Goal: Transaction & Acquisition: Download file/media

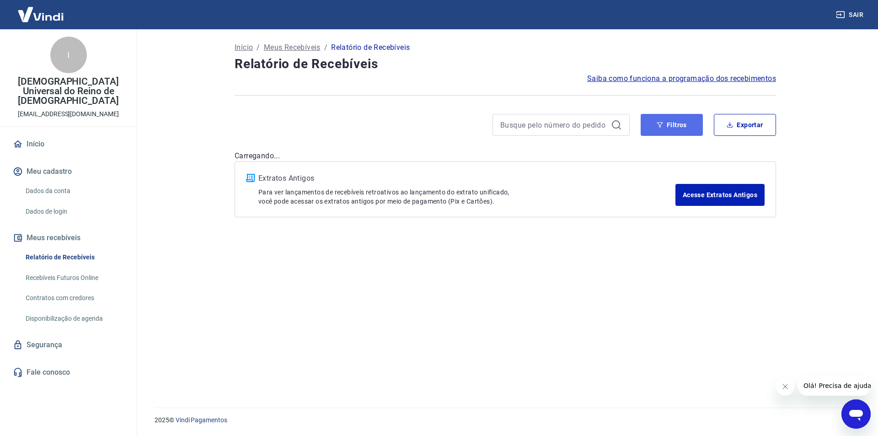
click at [652, 129] on button "Filtros" at bounding box center [672, 125] width 62 height 22
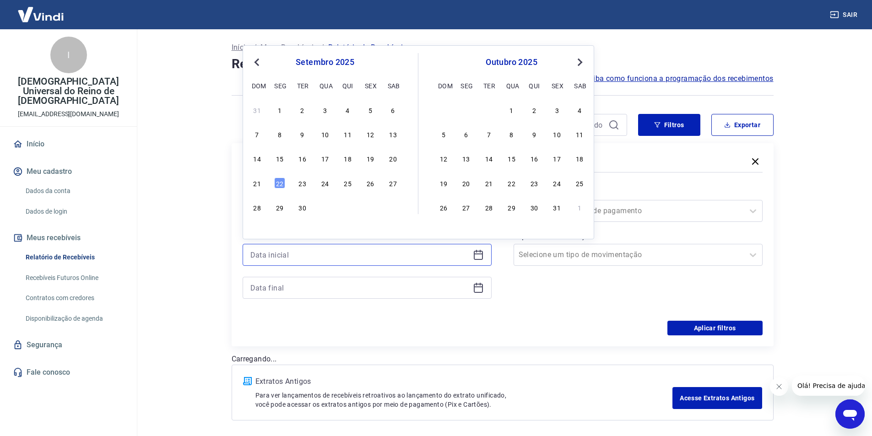
click at [463, 254] on input at bounding box center [359, 255] width 219 height 14
click at [371, 159] on div "19" at bounding box center [370, 158] width 11 height 11
type input "[DATE]"
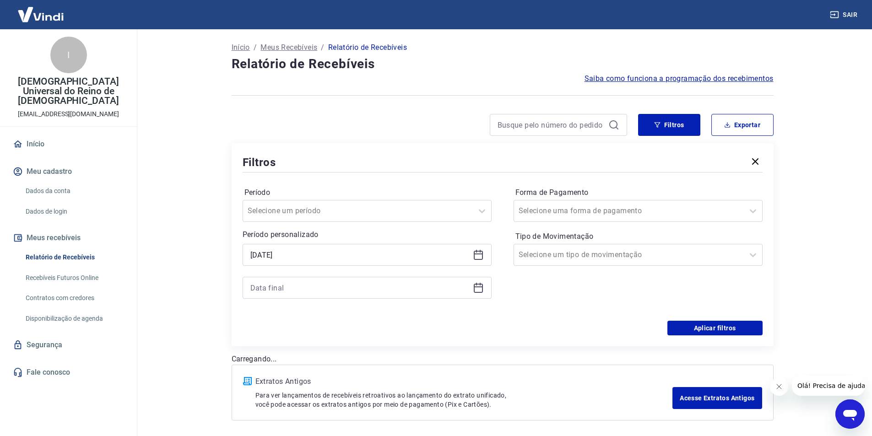
click at [476, 289] on icon at bounding box center [478, 287] width 11 height 11
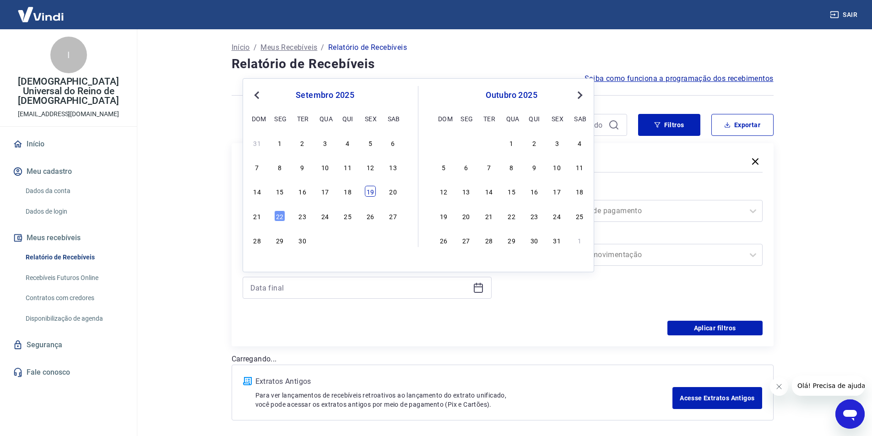
click at [367, 193] on div "19" at bounding box center [370, 191] width 11 height 11
type input "[DATE]"
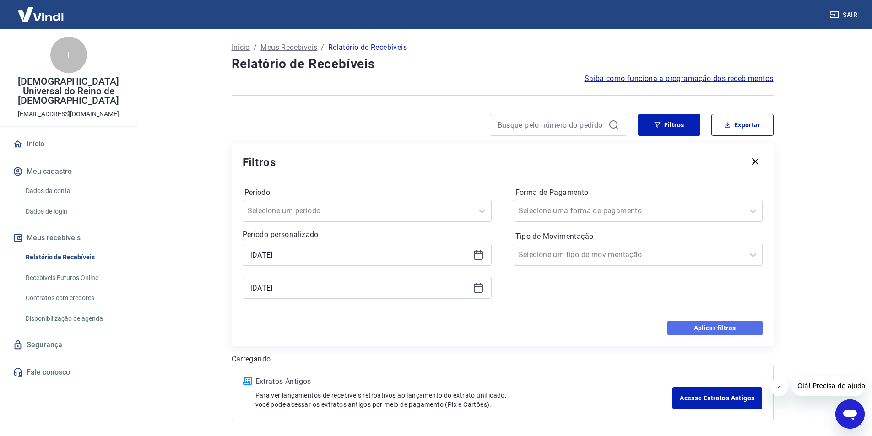
click at [680, 329] on button "Aplicar filtros" at bounding box center [714, 328] width 95 height 15
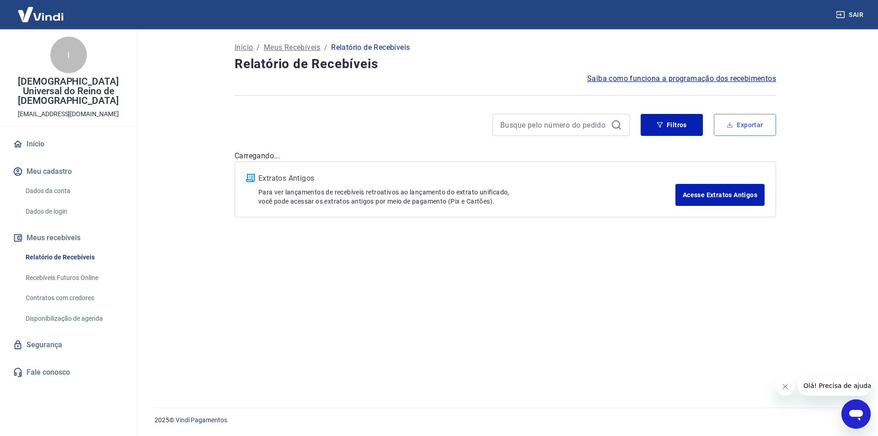
click at [734, 122] on button "Exportar" at bounding box center [745, 125] width 62 height 22
type input "[DATE]"
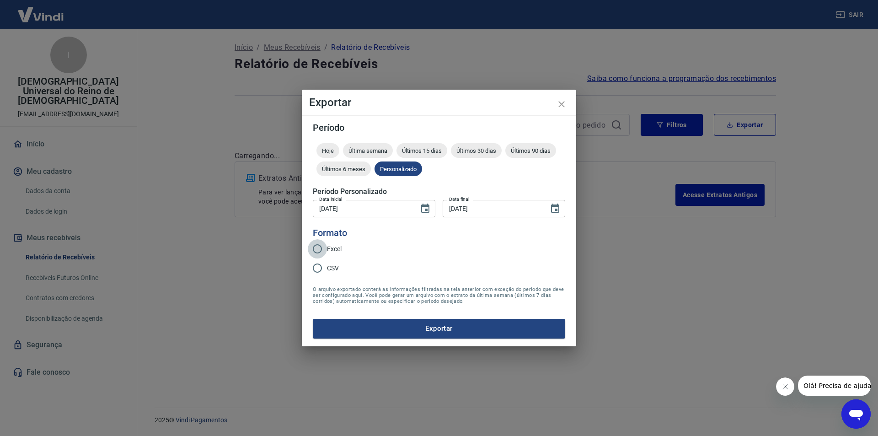
click at [317, 248] on input "Excel" at bounding box center [317, 248] width 19 height 19
radio input "true"
click at [462, 331] on button "Exportar" at bounding box center [439, 328] width 253 height 19
